Goal: Download file/media

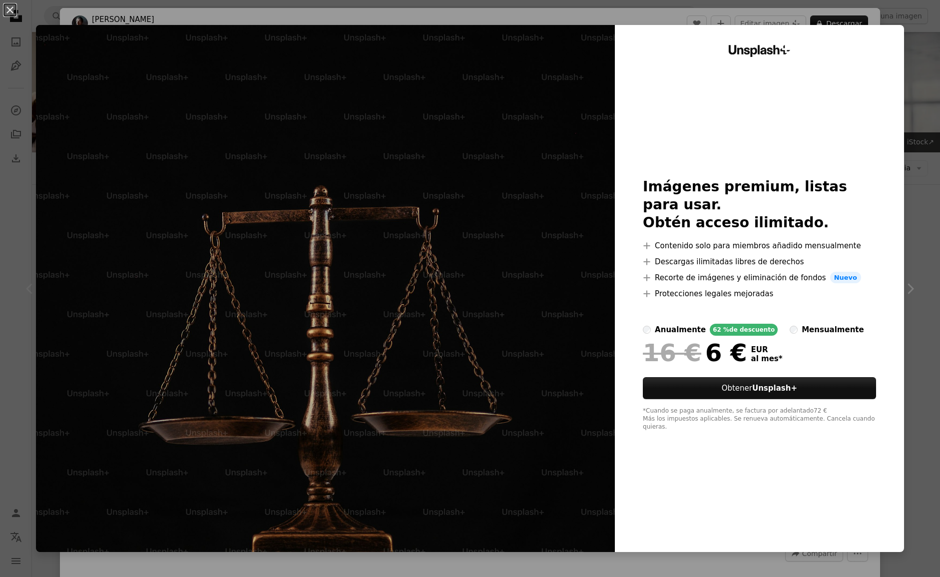
scroll to position [222, 0]
click at [822, 571] on div "An X shape Unsplash+ Imágenes premium, listas para usar. Obtén acceso ilimitado…" at bounding box center [470, 288] width 940 height 577
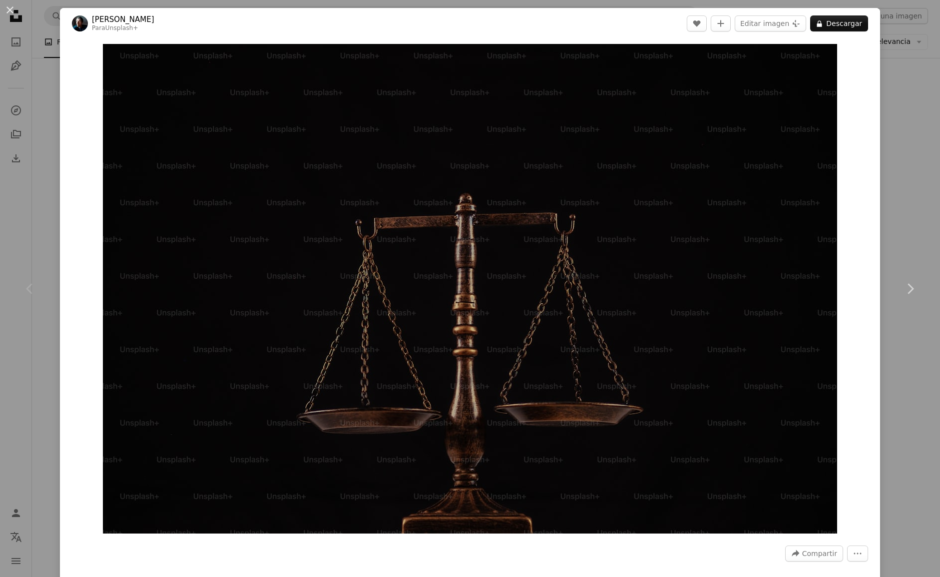
click at [46, 91] on div "An X shape Chevron left Chevron right [PERSON_NAME] Para Unsplash+ A heart A pl…" at bounding box center [470, 288] width 940 height 577
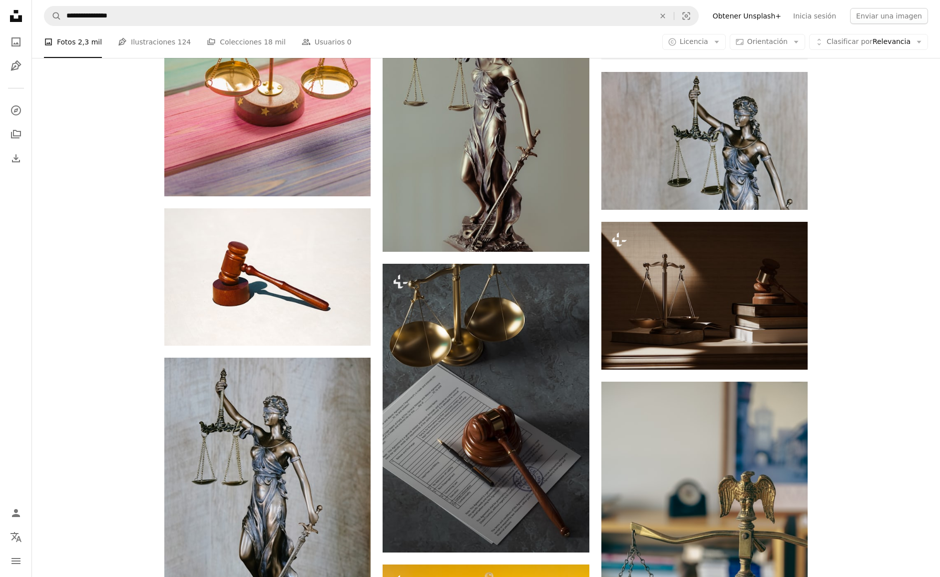
scroll to position [475, 0]
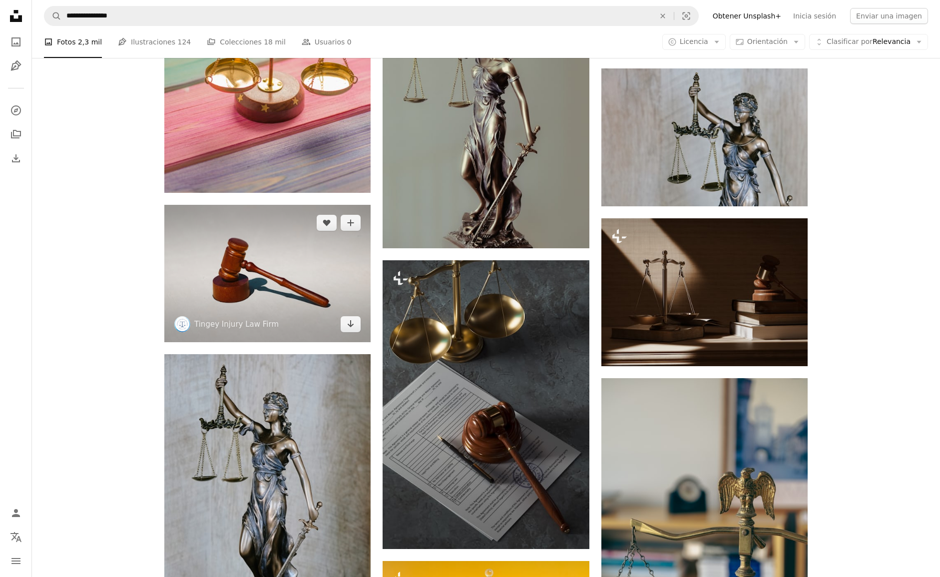
click at [257, 282] on img at bounding box center [267, 273] width 206 height 137
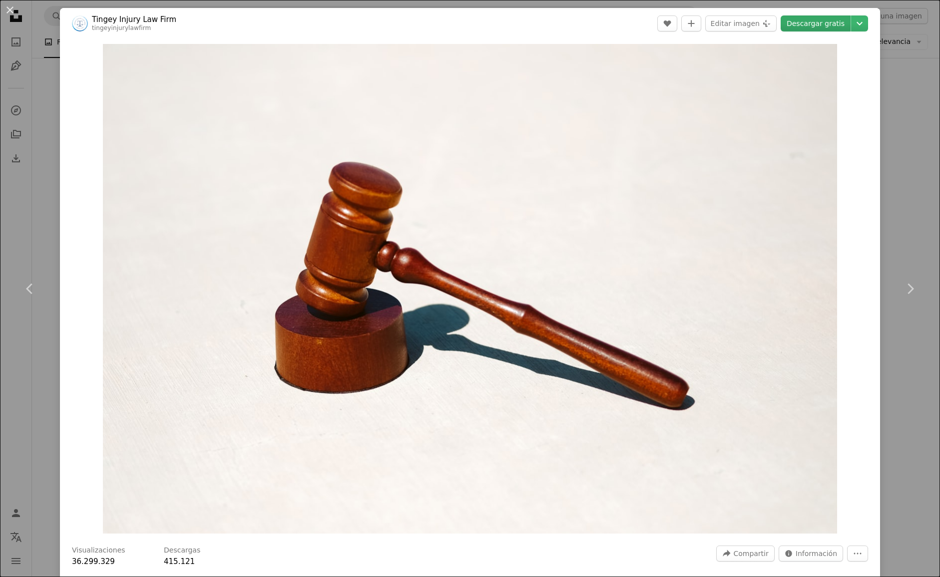
click at [805, 24] on link "Descargar gratis" at bounding box center [816, 23] width 70 height 16
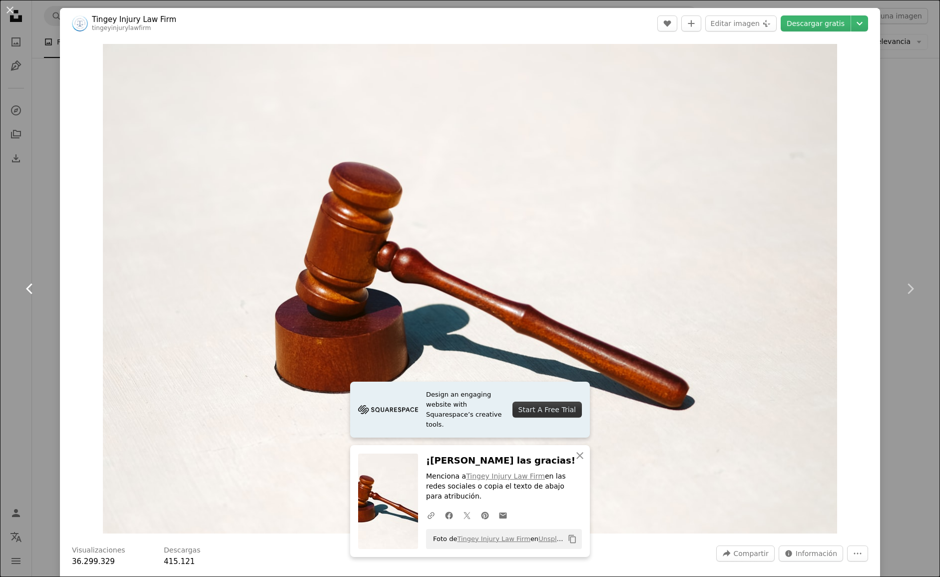
click at [36, 274] on link "Chevron left" at bounding box center [30, 289] width 60 height 96
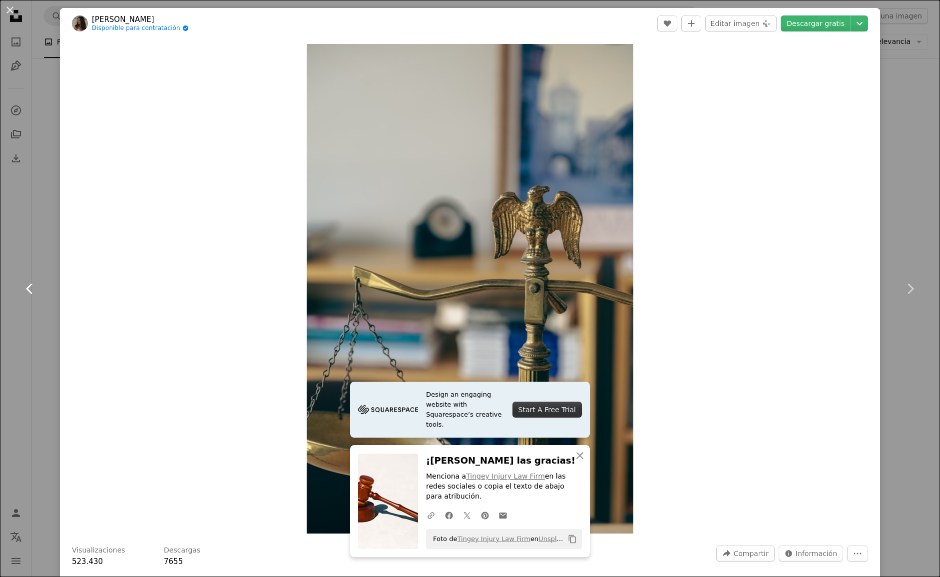
click at [29, 245] on link "Chevron left" at bounding box center [30, 289] width 60 height 96
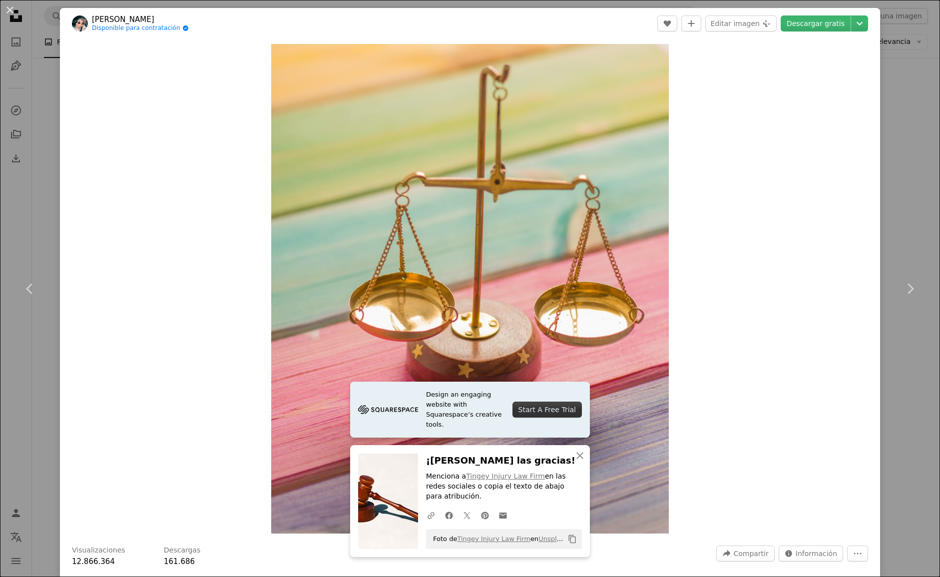
click at [10, 348] on div "An X shape Chevron left Chevron right Design an engaging website with Squarespa…" at bounding box center [470, 288] width 940 height 577
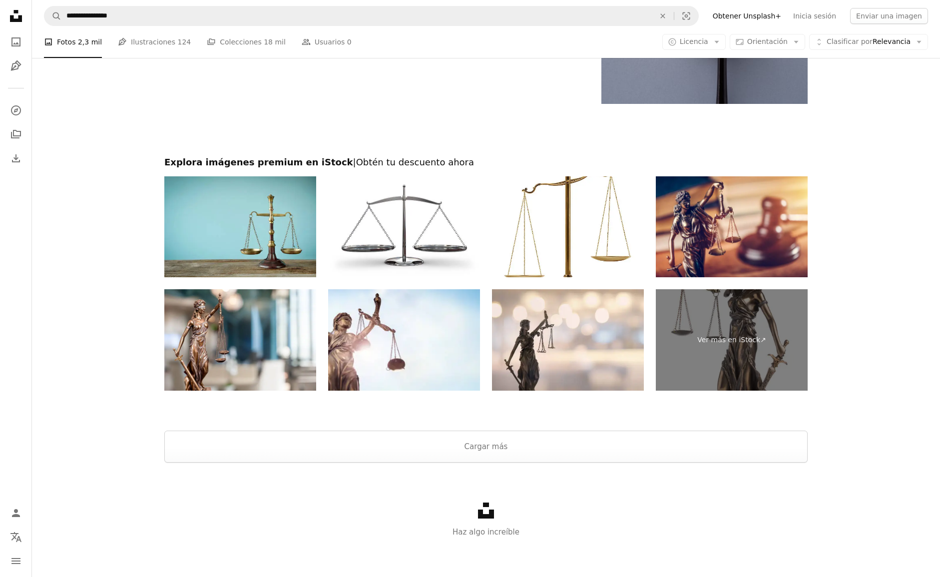
scroll to position [1968, 0]
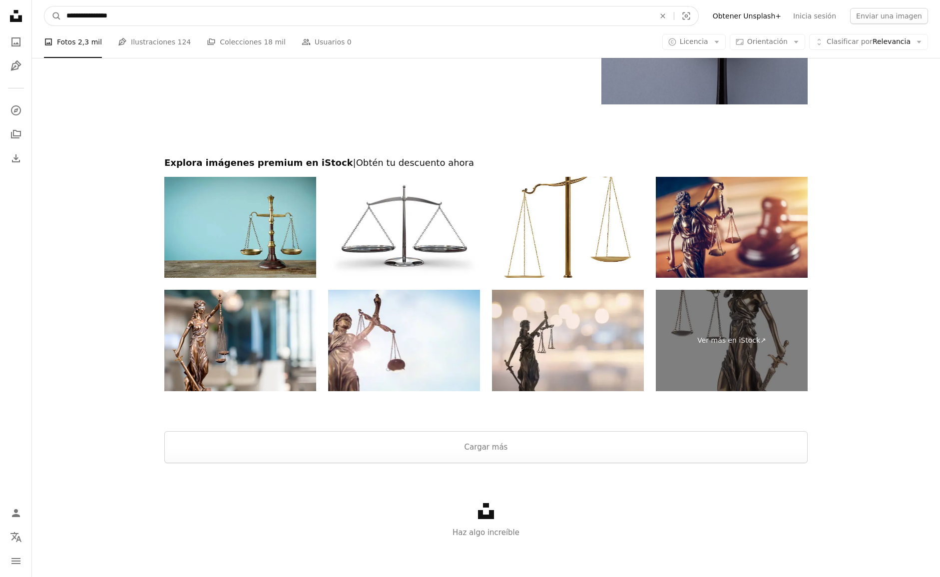
click at [83, 16] on input "**********" at bounding box center [356, 15] width 591 height 19
click at [84, 16] on input "**********" at bounding box center [356, 15] width 591 height 19
type input "********"
click at [53, 16] on button "A magnifying glass" at bounding box center [52, 15] width 17 height 19
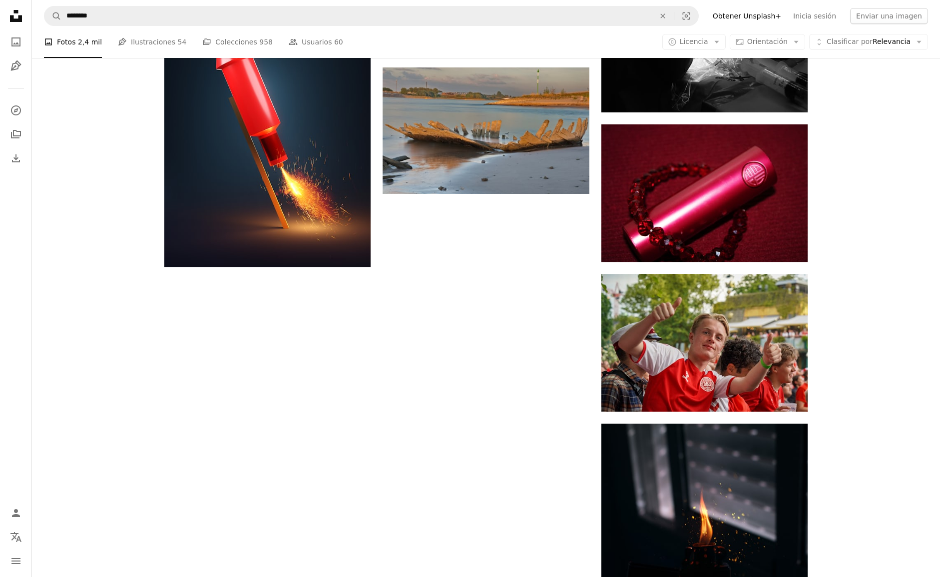
scroll to position [1313, 0]
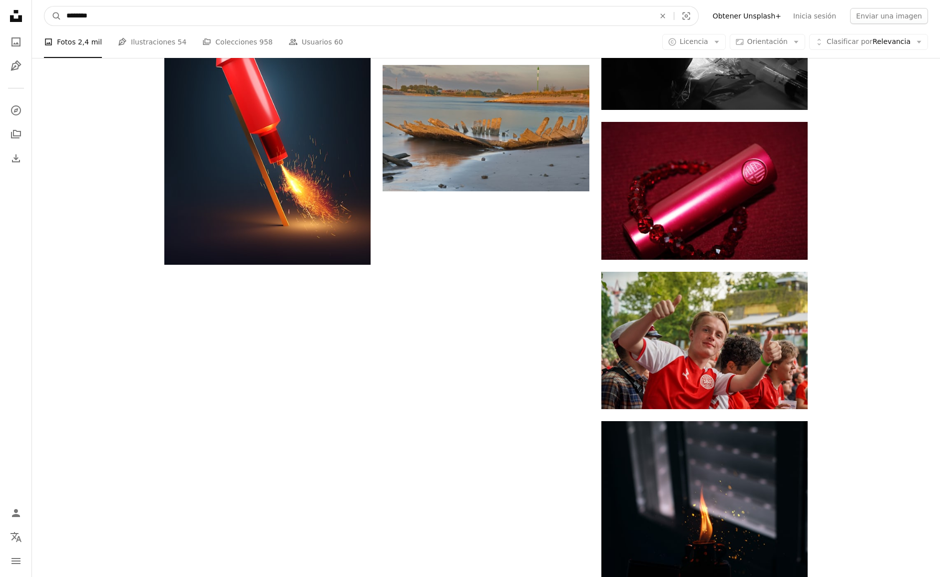
click at [80, 14] on input "********" at bounding box center [356, 15] width 591 height 19
type input "*"
type input "*******"
click at [53, 16] on button "A magnifying glass" at bounding box center [52, 15] width 17 height 19
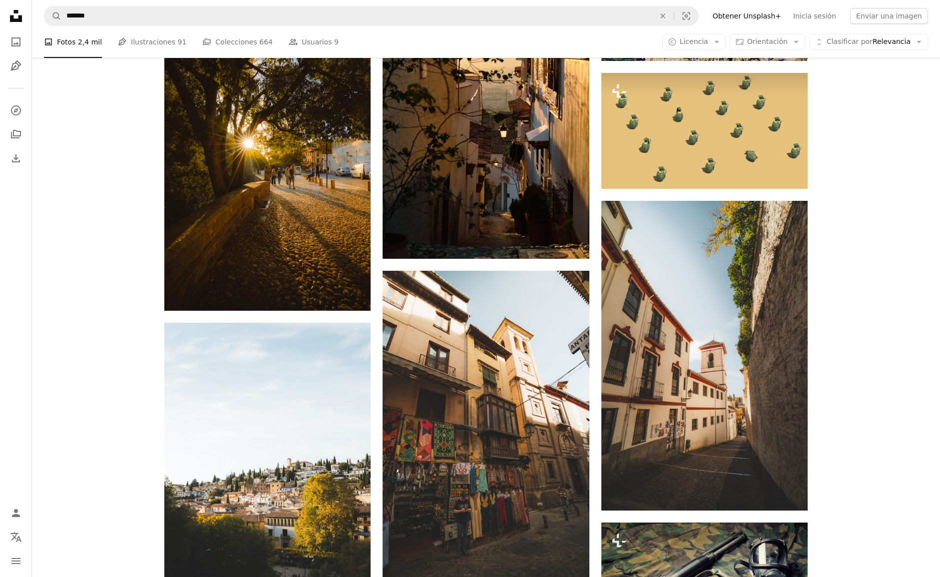
scroll to position [901, 0]
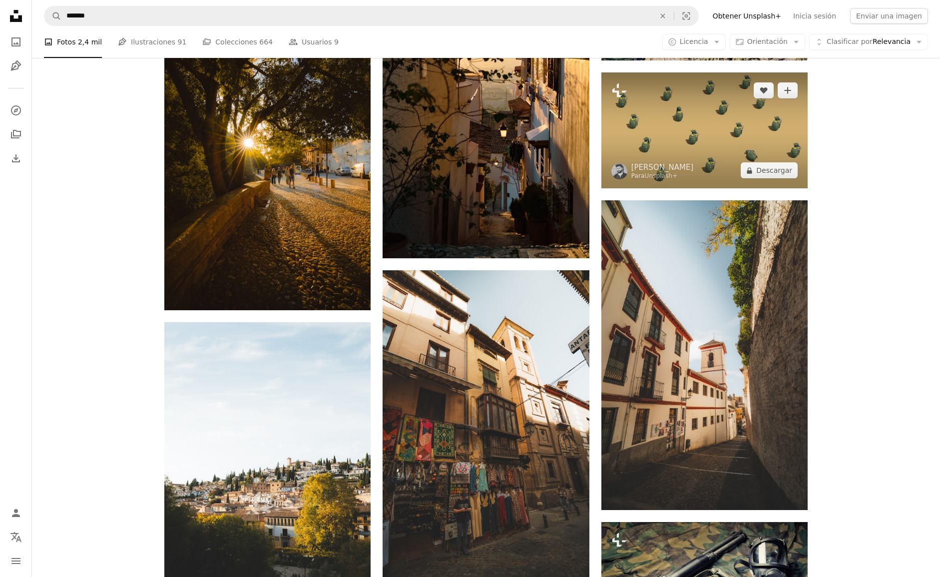
click at [739, 137] on img at bounding box center [705, 130] width 206 height 116
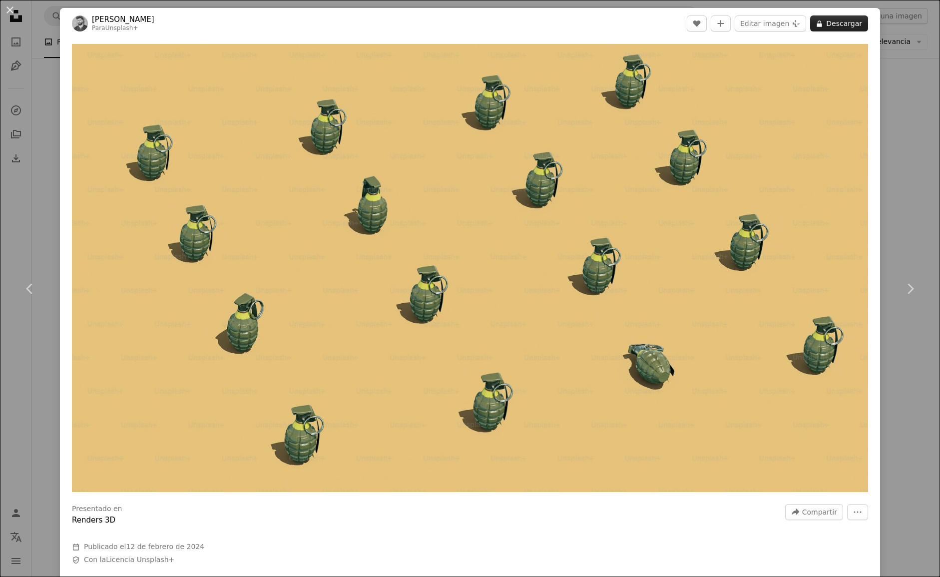
click at [858, 19] on button "A lock Descargar" at bounding box center [839, 23] width 58 height 16
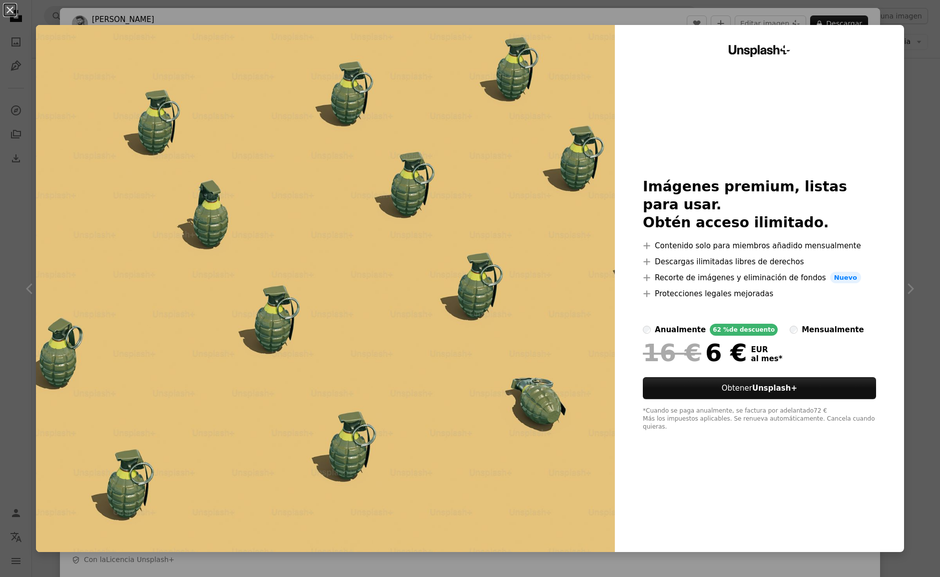
drag, startPoint x: 926, startPoint y: 140, endPoint x: 920, endPoint y: 154, distance: 15.0
click at [926, 140] on div "An X shape Unsplash+ Imágenes premium, listas para usar. Obtén acceso ilimitado…" at bounding box center [470, 288] width 940 height 577
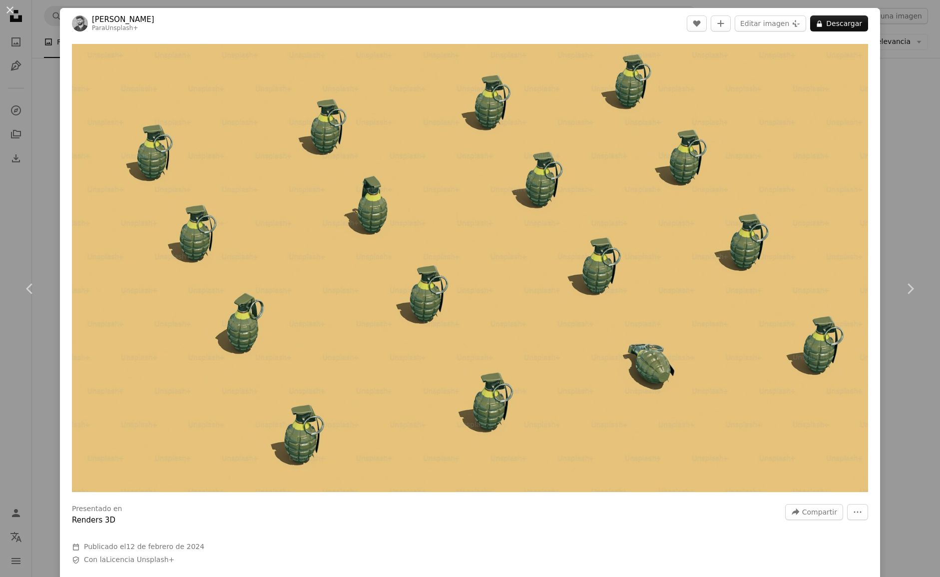
click at [916, 174] on div "An X shape Chevron left Chevron right [PERSON_NAME] Para Unsplash+ A heart A pl…" at bounding box center [470, 288] width 940 height 577
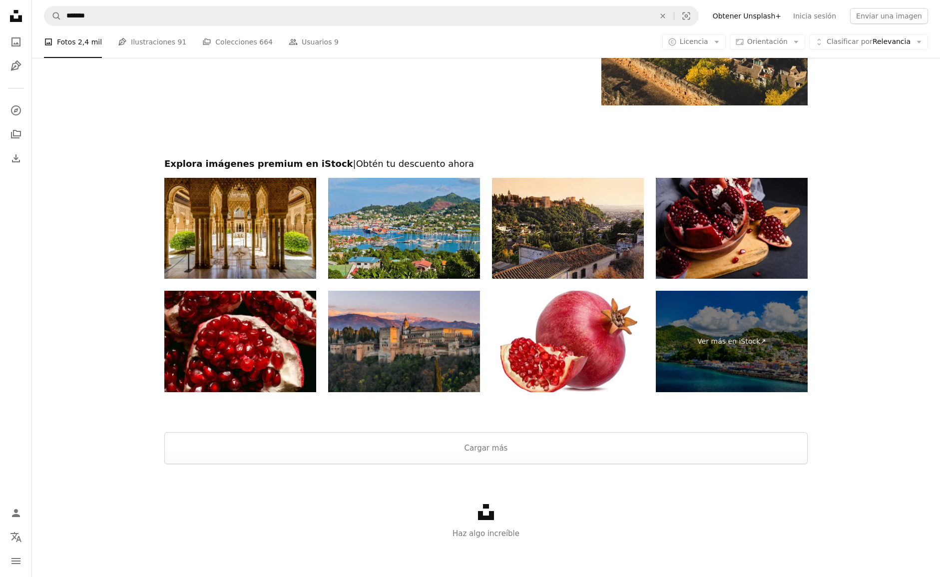
scroll to position [2098, 0]
